Goal: Information Seeking & Learning: Stay updated

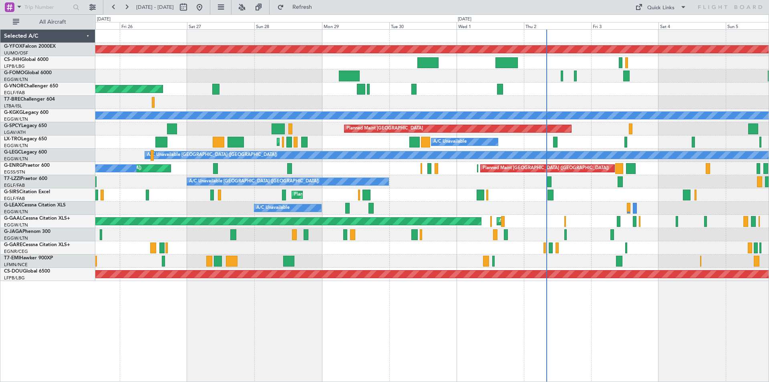
click at [343, 136] on div "Planned Maint [GEOGRAPHIC_DATA] ([GEOGRAPHIC_DATA]) A/C Unavailable" at bounding box center [431, 141] width 673 height 13
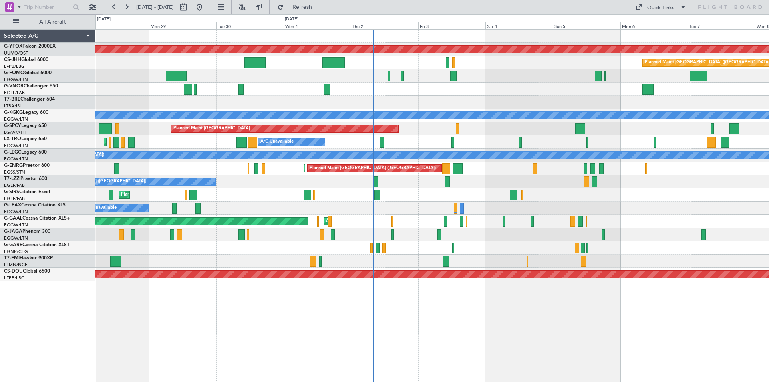
click at [516, 130] on div "Planned Maint [GEOGRAPHIC_DATA]" at bounding box center [431, 128] width 673 height 13
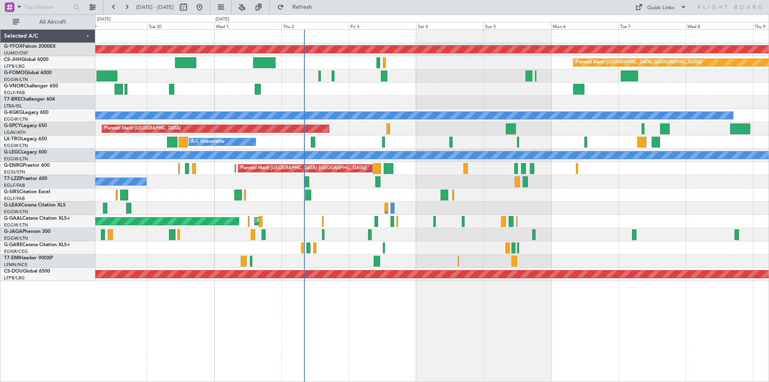
click at [580, 134] on div "Planned Maint [GEOGRAPHIC_DATA]" at bounding box center [431, 128] width 673 height 13
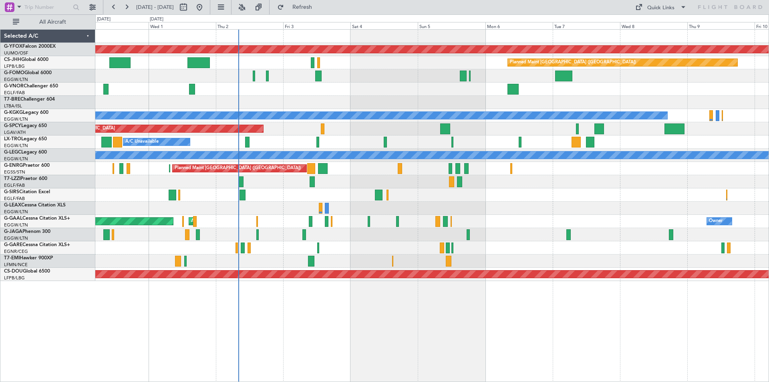
click at [622, 134] on div "Planned Maint [GEOGRAPHIC_DATA]" at bounding box center [431, 128] width 673 height 13
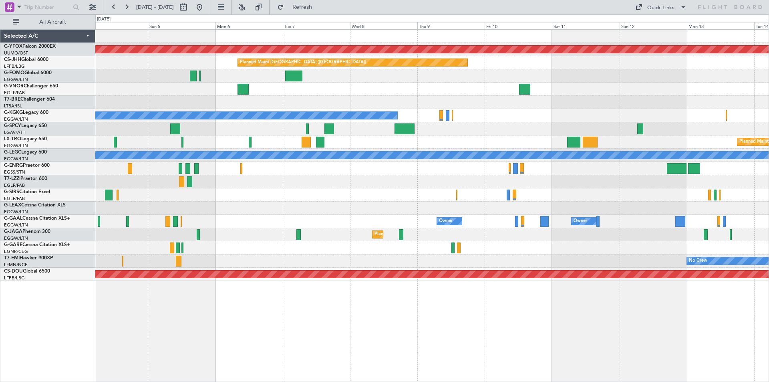
click at [189, 171] on div "AOG Maint Ostafyevo Planned Maint [GEOGRAPHIC_DATA] ([GEOGRAPHIC_DATA]) A/C Una…" at bounding box center [431, 155] width 673 height 251
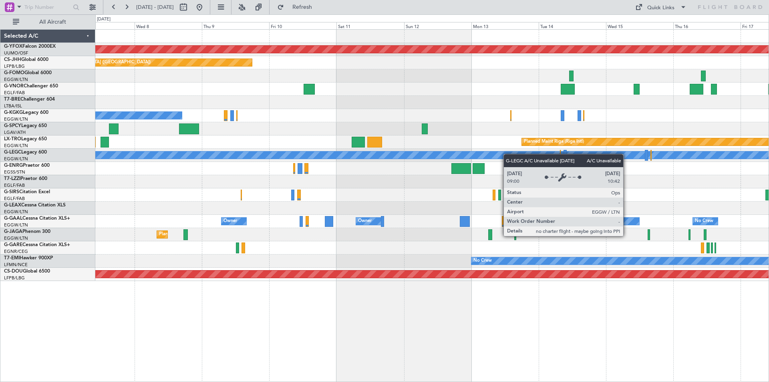
click at [193, 155] on div "AOG Maint Ostafyevo Planned Maint [GEOGRAPHIC_DATA] ([GEOGRAPHIC_DATA]) A/C Una…" at bounding box center [431, 155] width 673 height 251
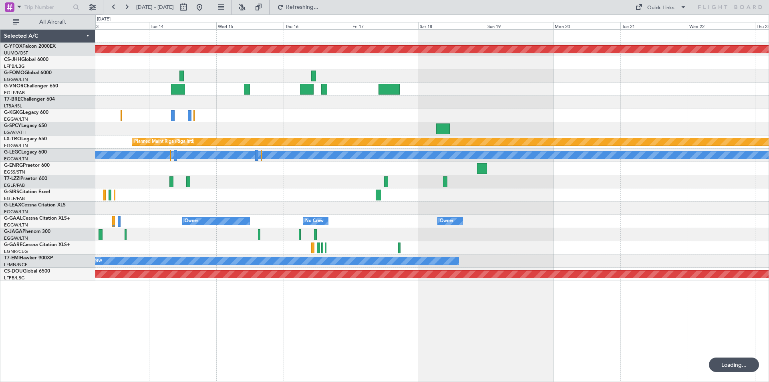
click at [279, 147] on div "AOG Maint Ostafyevo Planned Maint [GEOGRAPHIC_DATA] (Riga Intl) A/C Unavailable…" at bounding box center [431, 155] width 673 height 251
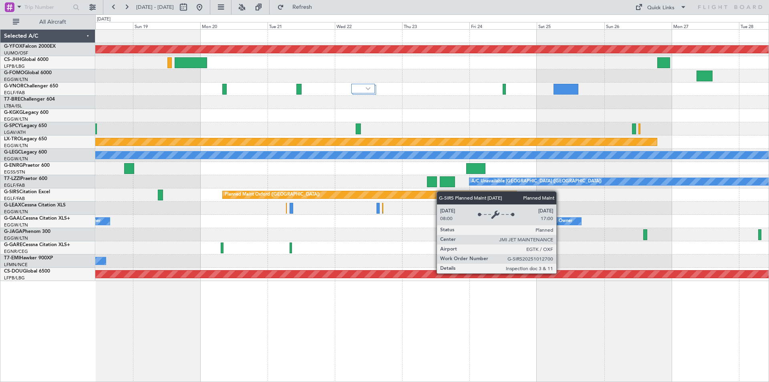
click at [309, 195] on div "Planned Maint Oxford ([GEOGRAPHIC_DATA])" at bounding box center [431, 194] width 673 height 13
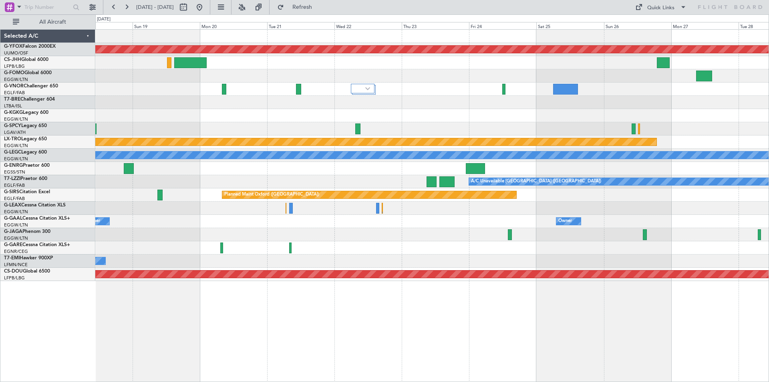
drag, startPoint x: 225, startPoint y: 6, endPoint x: 217, endPoint y: 6, distance: 7.2
click at [206, 6] on button at bounding box center [199, 7] width 13 height 13
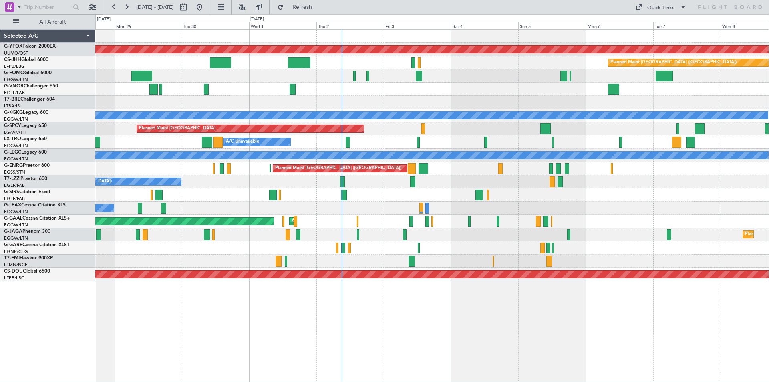
click at [460, 168] on div "Planned Maint [GEOGRAPHIC_DATA] ([GEOGRAPHIC_DATA]) Planned Maint [GEOGRAPHIC_D…" at bounding box center [431, 168] width 673 height 13
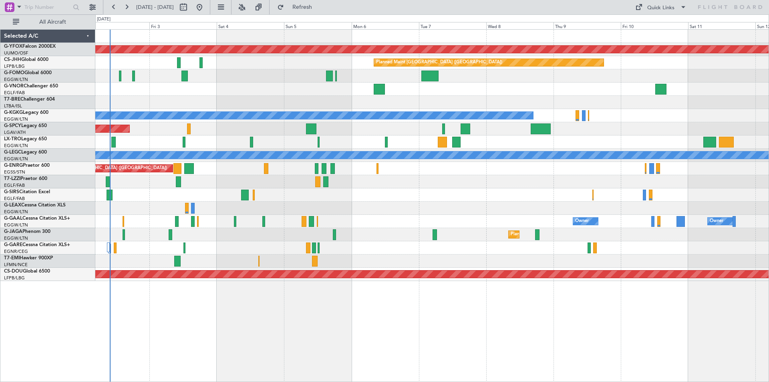
click at [291, 241] on div at bounding box center [431, 247] width 673 height 13
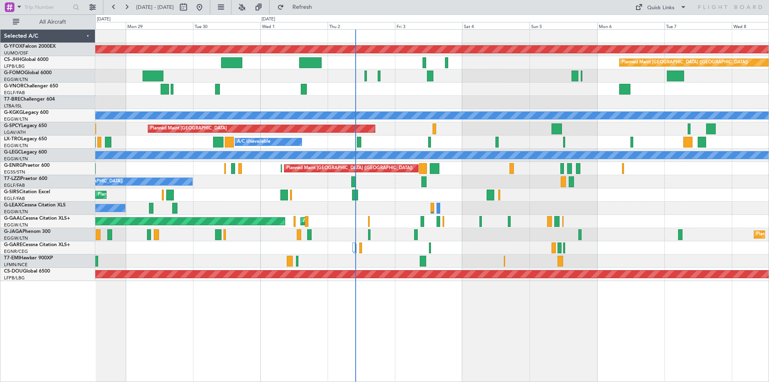
click at [447, 169] on div "Planned Maint [GEOGRAPHIC_DATA] ([GEOGRAPHIC_DATA]) Planned Maint [GEOGRAPHIC_D…" at bounding box center [431, 168] width 673 height 13
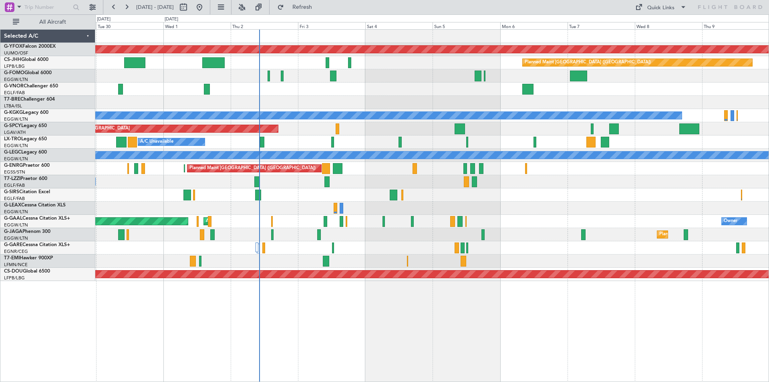
click at [498, 215] on div "AOG Maint Ostafyevo Planned Maint [GEOGRAPHIC_DATA] ([GEOGRAPHIC_DATA]) A/C Una…" at bounding box center [431, 155] width 673 height 251
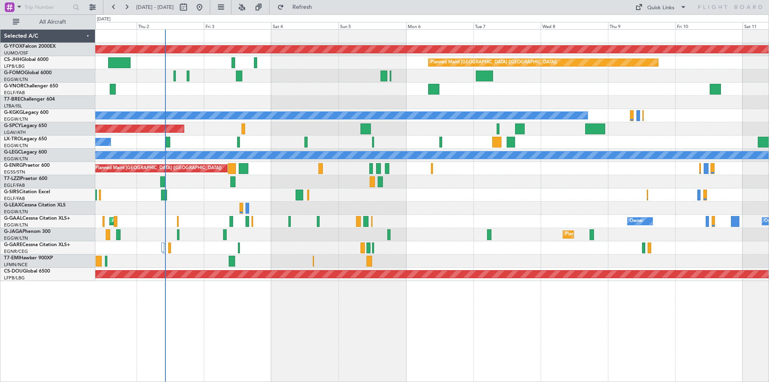
click at [513, 197] on div at bounding box center [431, 194] width 673 height 13
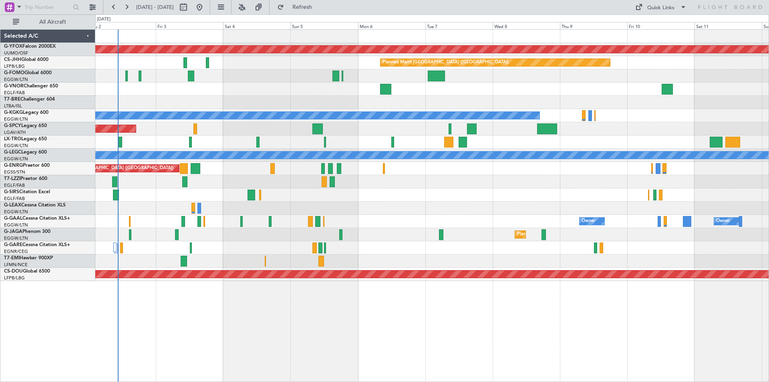
click at [557, 75] on div at bounding box center [431, 75] width 673 height 13
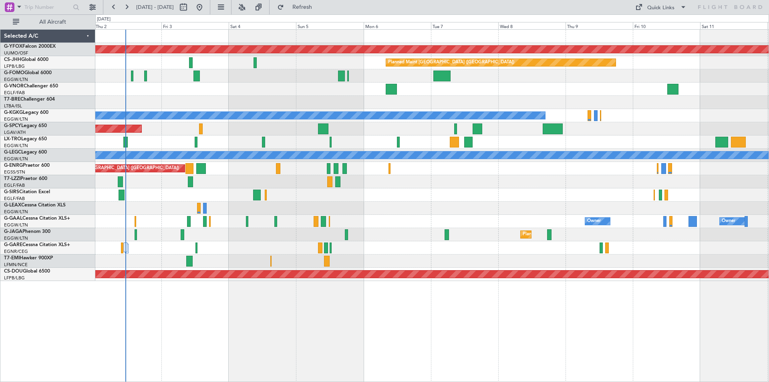
click at [627, 119] on div "A/C Unavailable [GEOGRAPHIC_DATA] (Ataturk)" at bounding box center [431, 115] width 673 height 13
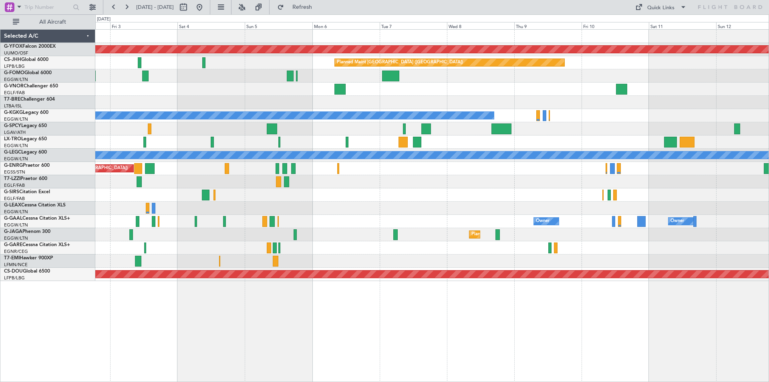
click at [601, 122] on div "A/C Unavailable [GEOGRAPHIC_DATA] (Ataturk)" at bounding box center [431, 115] width 673 height 13
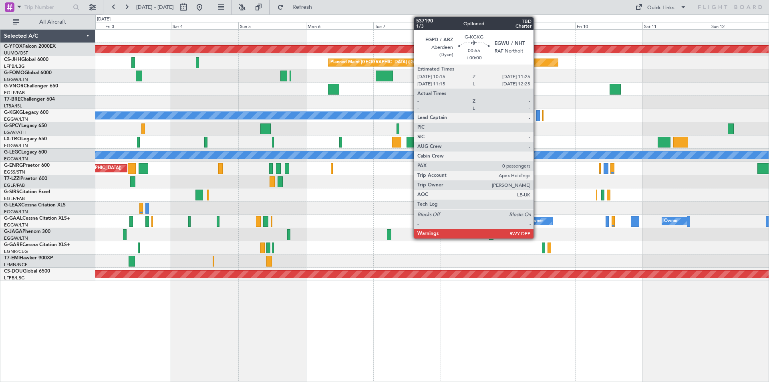
click at [537, 118] on div at bounding box center [538, 115] width 4 height 11
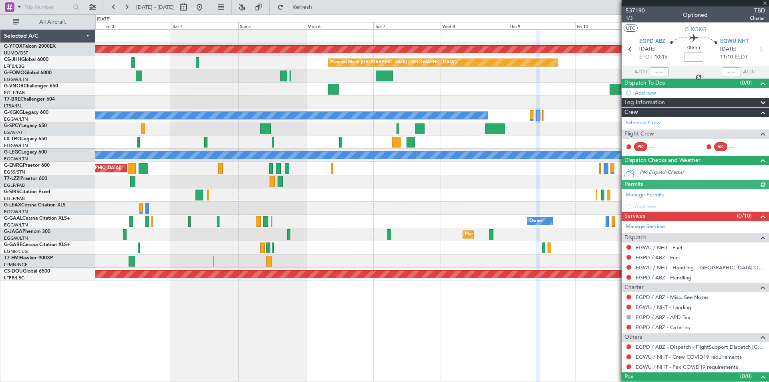
click at [634, 11] on span "537190" at bounding box center [634, 10] width 19 height 8
click at [765, 3] on span at bounding box center [765, 3] width 8 height 7
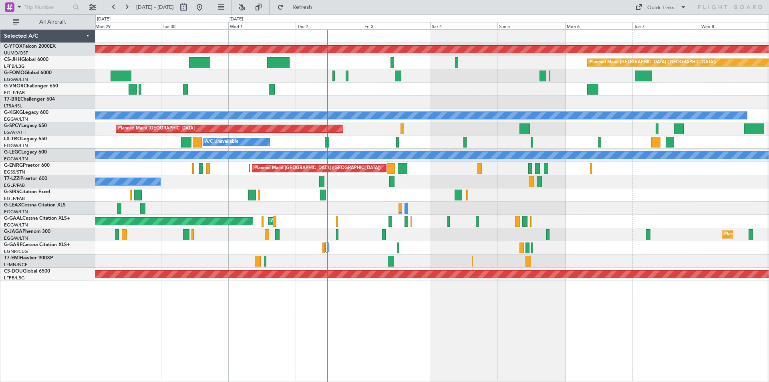
click at [444, 127] on div "Planned Maint [GEOGRAPHIC_DATA]" at bounding box center [431, 128] width 673 height 13
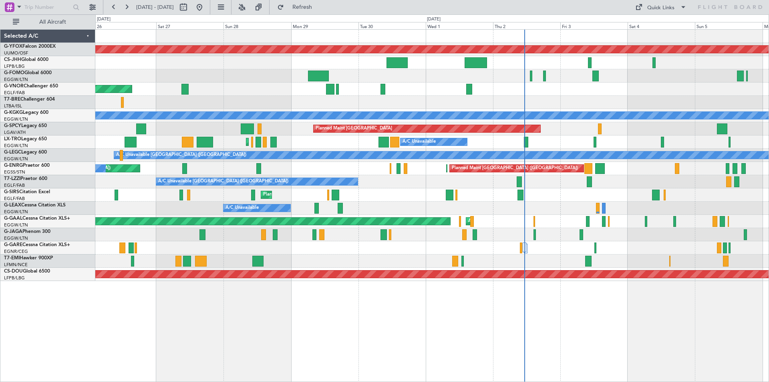
click at [562, 91] on div "AOG Maint Ostafyevo Planned Maint [GEOGRAPHIC_DATA] ([GEOGRAPHIC_DATA]) Planned…" at bounding box center [431, 155] width 673 height 251
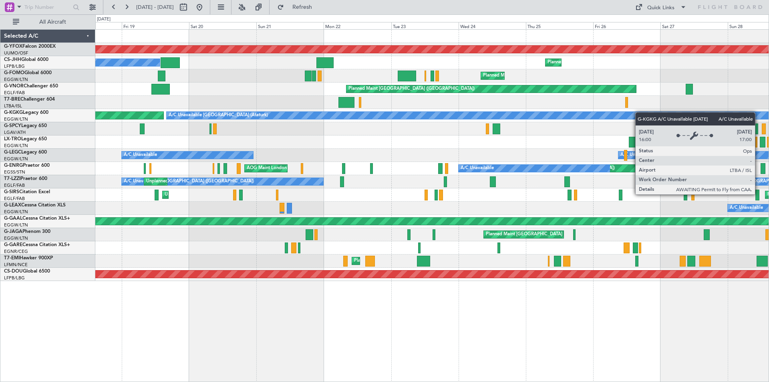
click at [688, 113] on div "AOG Maint Ostafyevo Planned Maint [GEOGRAPHIC_DATA] ([GEOGRAPHIC_DATA]) Owner P…" at bounding box center [431, 155] width 673 height 251
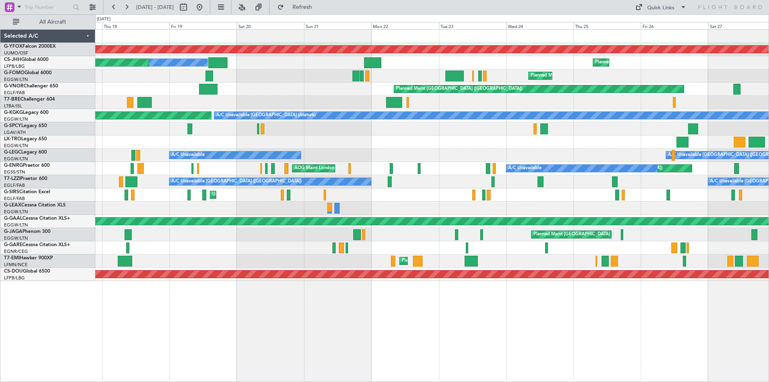
click at [768, 82] on html "[DATE] - [DATE] Refresh Quick Links All Aircraft AOG Maint Ostafyevo Owner Plan…" at bounding box center [384, 191] width 769 height 382
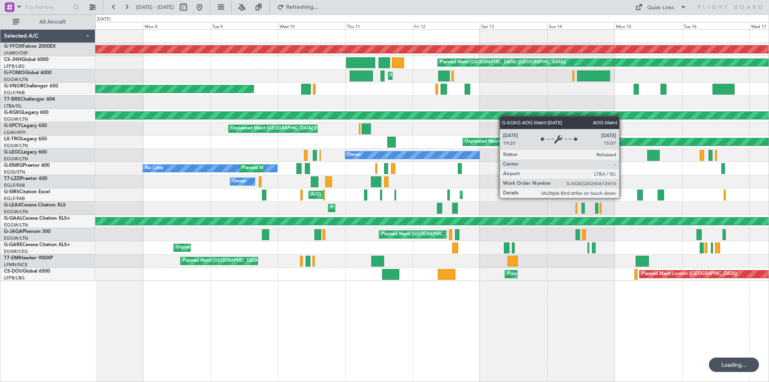
click at [624, 129] on div "AOG Maint Ostafyevo Owner Planned Maint [GEOGRAPHIC_DATA] ([GEOGRAPHIC_DATA]) P…" at bounding box center [431, 155] width 673 height 251
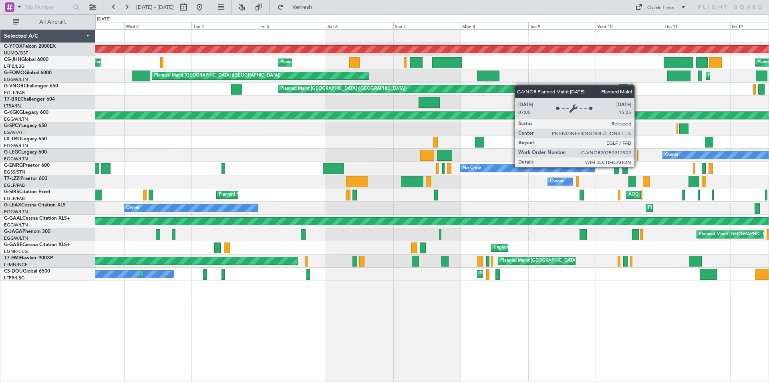
click at [530, 86] on div "AOG Maint Ostafyevo Planned Maint [GEOGRAPHIC_DATA] ([GEOGRAPHIC_DATA]) Planned…" at bounding box center [431, 155] width 673 height 251
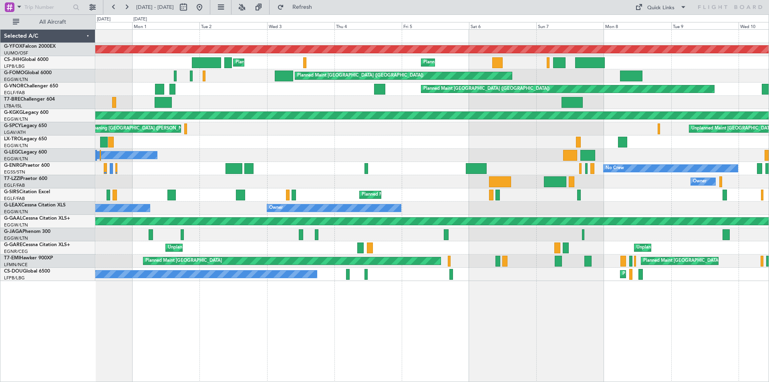
click at [578, 100] on div at bounding box center [431, 102] width 673 height 13
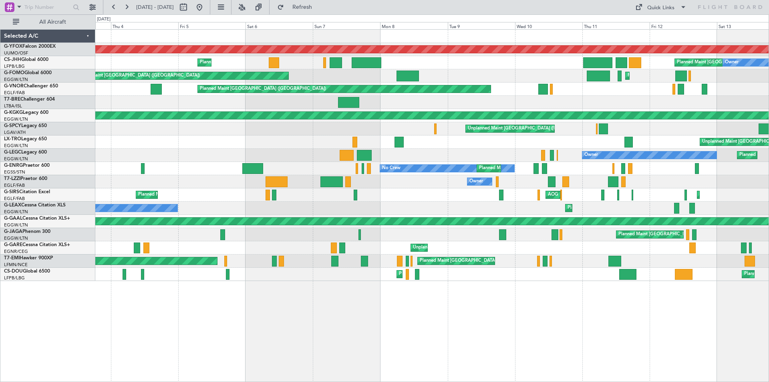
click at [203, 104] on div at bounding box center [431, 102] width 673 height 13
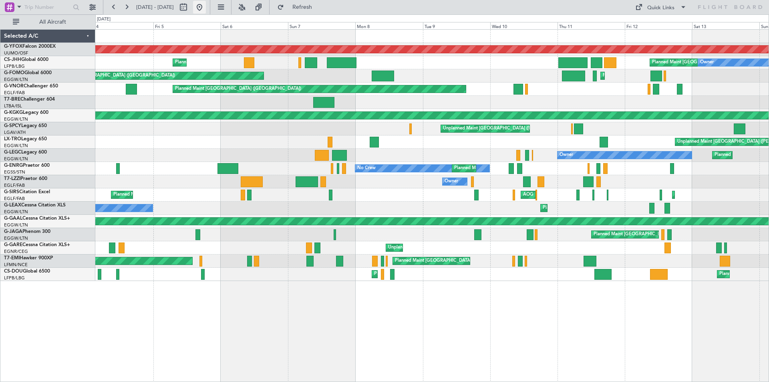
click at [206, 5] on button at bounding box center [199, 7] width 13 height 13
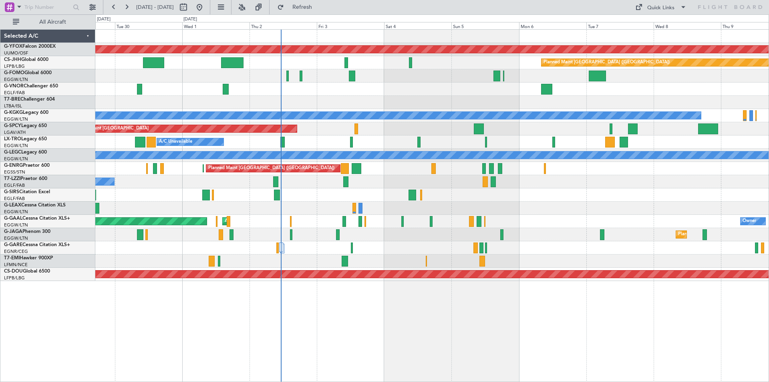
click at [415, 183] on div "A/C Unavailable [GEOGRAPHIC_DATA] ([GEOGRAPHIC_DATA])" at bounding box center [431, 181] width 673 height 13
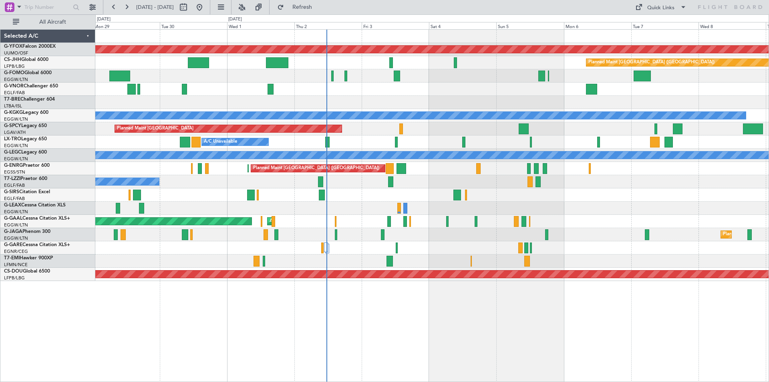
click at [302, 254] on div at bounding box center [431, 260] width 673 height 13
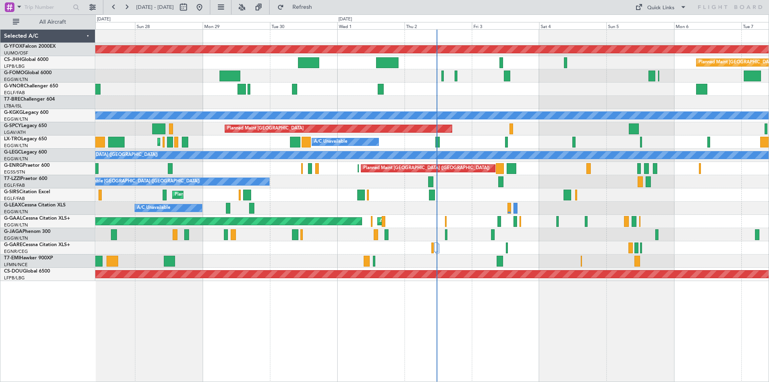
click at [317, 261] on div at bounding box center [431, 260] width 673 height 13
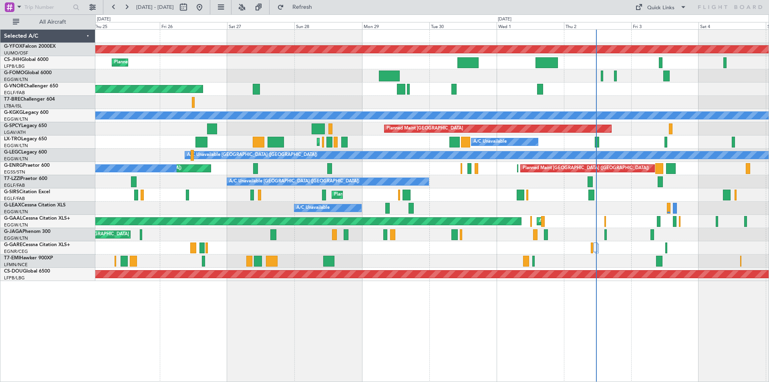
click at [378, 264] on div at bounding box center [431, 260] width 673 height 13
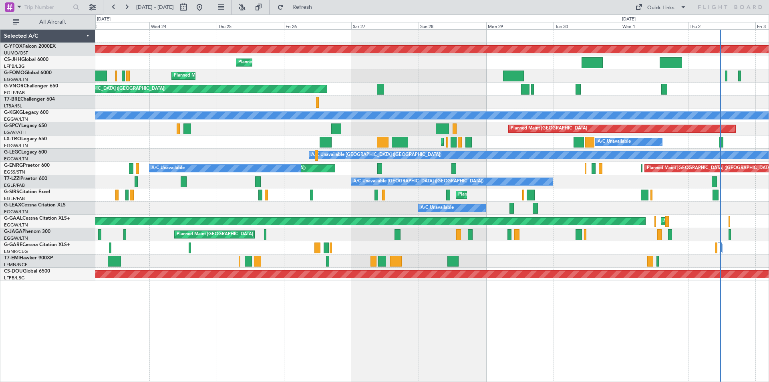
click at [323, 261] on div "Planned Maint [GEOGRAPHIC_DATA]" at bounding box center [431, 260] width 673 height 13
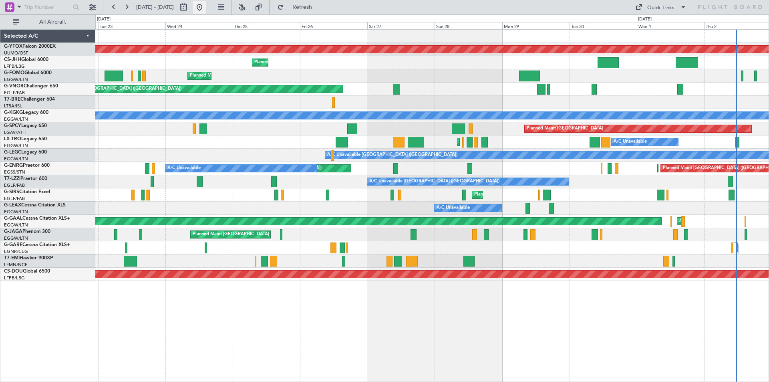
click at [206, 8] on button at bounding box center [199, 7] width 13 height 13
